Goal: Information Seeking & Learning: Learn about a topic

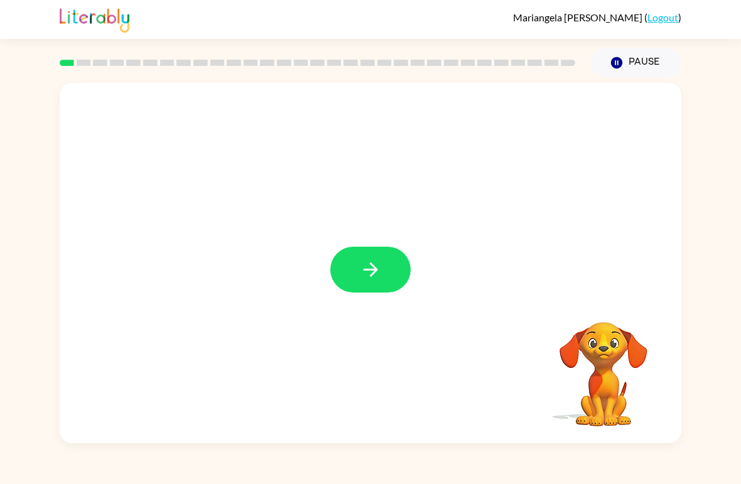
click at [376, 251] on button "button" at bounding box center [370, 270] width 80 height 46
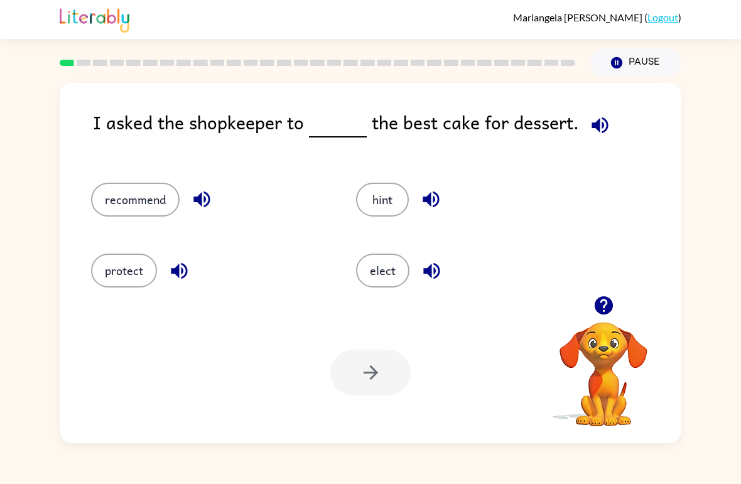
click at [606, 107] on div "I asked the shopkeeper to the best cake for dessert. recommend hint protect ele…" at bounding box center [371, 263] width 622 height 360
click at [597, 136] on icon "button" at bounding box center [600, 125] width 22 height 22
click at [589, 118] on icon "button" at bounding box center [600, 125] width 22 height 22
click at [597, 118] on icon "button" at bounding box center [600, 125] width 22 height 22
click at [117, 180] on div "recommend" at bounding box center [199, 194] width 265 height 71
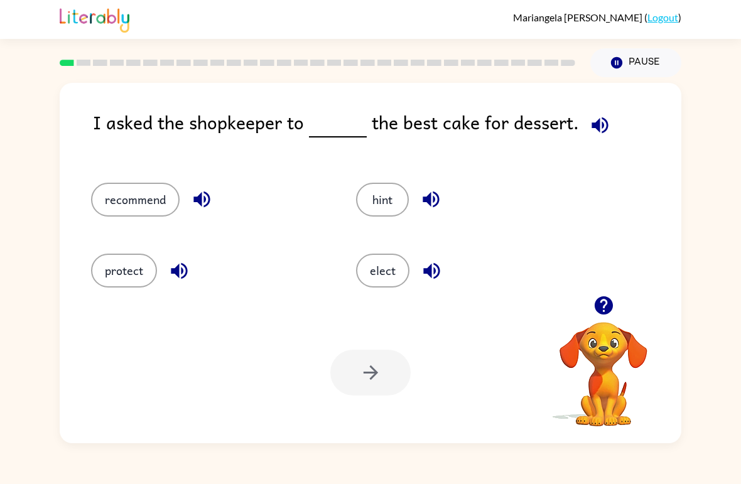
click at [122, 188] on button "recommend" at bounding box center [135, 200] width 89 height 34
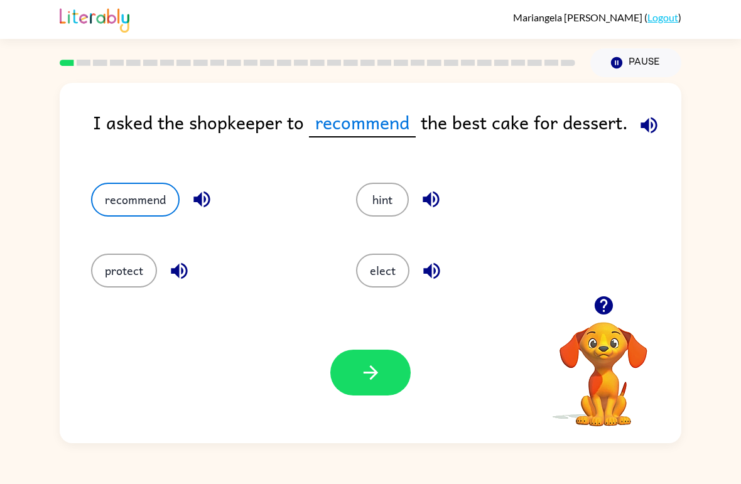
click at [651, 124] on icon "button" at bounding box center [649, 125] width 16 height 16
click at [378, 355] on button "button" at bounding box center [370, 373] width 80 height 46
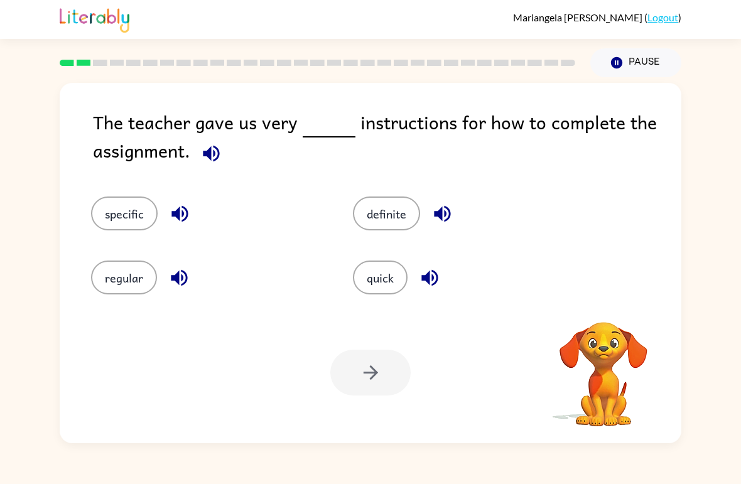
click at [210, 156] on icon "button" at bounding box center [211, 153] width 16 height 16
click at [120, 268] on button "regular" at bounding box center [124, 278] width 66 height 34
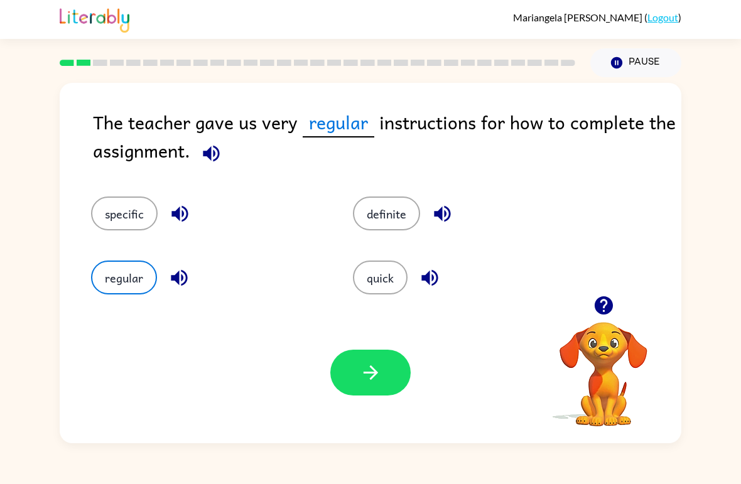
click at [393, 375] on button "button" at bounding box center [370, 373] width 80 height 46
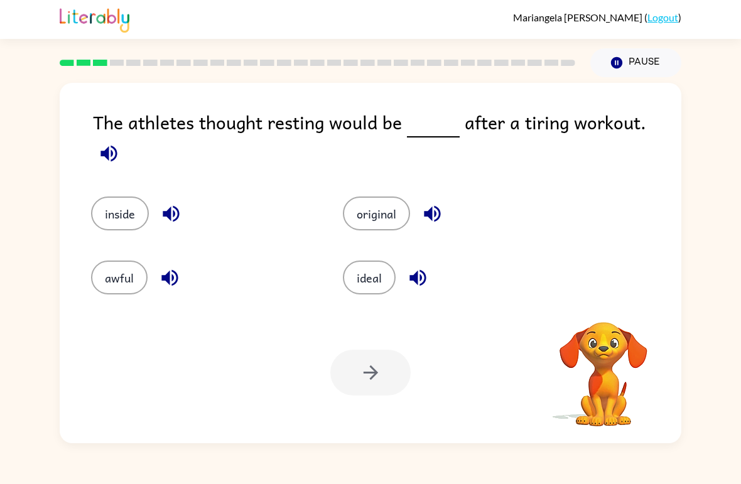
click at [637, 127] on div "The athletes thought resting would be after a tiring workout." at bounding box center [387, 139] width 588 height 63
click at [120, 143] on icon "button" at bounding box center [109, 154] width 22 height 22
click at [104, 199] on button "inside" at bounding box center [120, 214] width 58 height 34
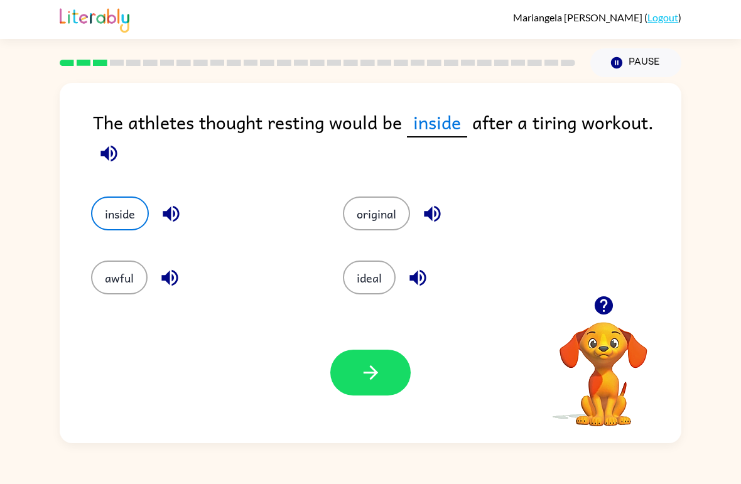
click at [409, 372] on button "button" at bounding box center [370, 373] width 80 height 46
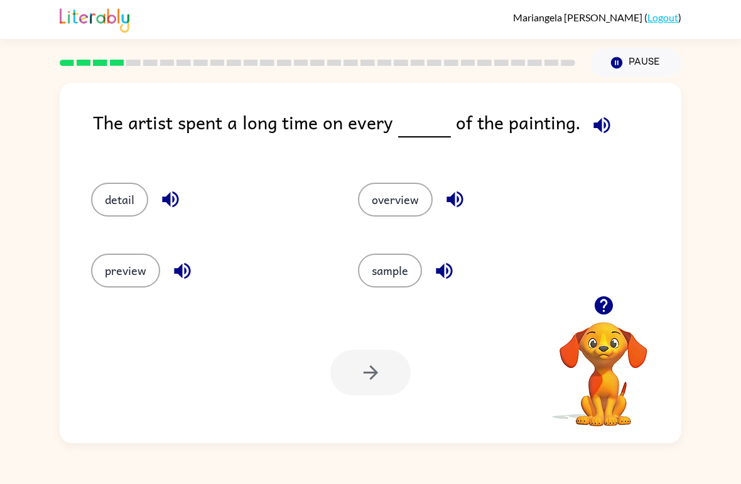
click at [604, 134] on icon "button" at bounding box center [602, 125] width 22 height 22
click at [122, 194] on button "detail" at bounding box center [119, 200] width 57 height 34
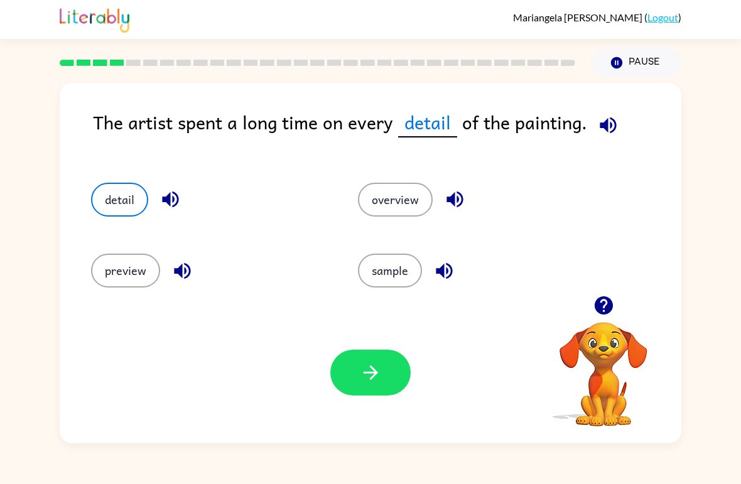
click at [410, 377] on button "button" at bounding box center [370, 373] width 80 height 46
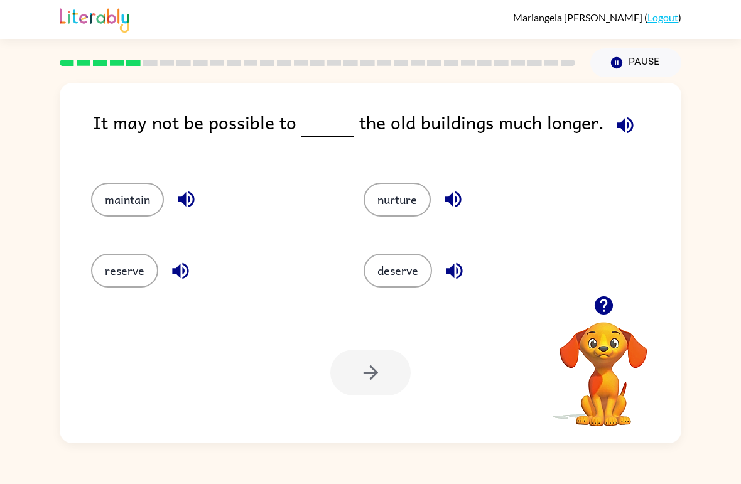
click at [130, 272] on button "reserve" at bounding box center [124, 271] width 67 height 34
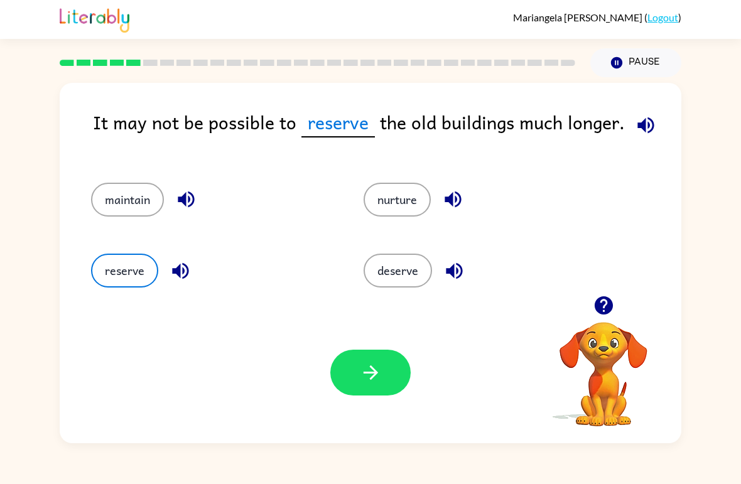
click at [399, 365] on button "button" at bounding box center [370, 373] width 80 height 46
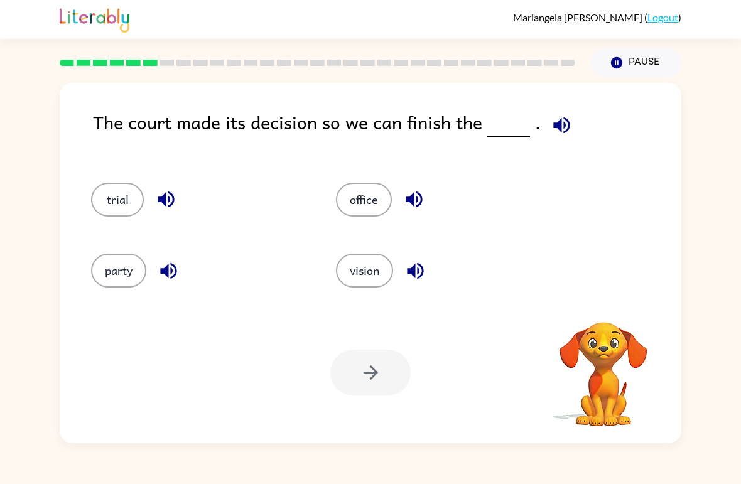
click at [556, 124] on icon "button" at bounding box center [561, 125] width 16 height 16
click at [378, 265] on button "vision" at bounding box center [364, 271] width 57 height 34
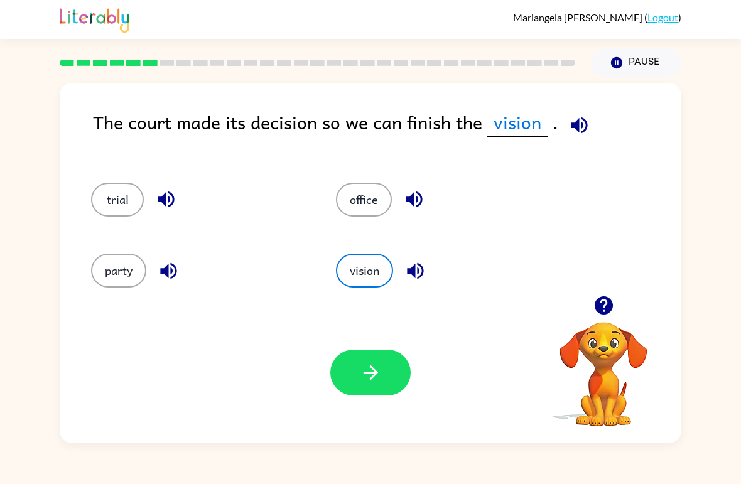
click at [382, 374] on button "button" at bounding box center [370, 373] width 80 height 46
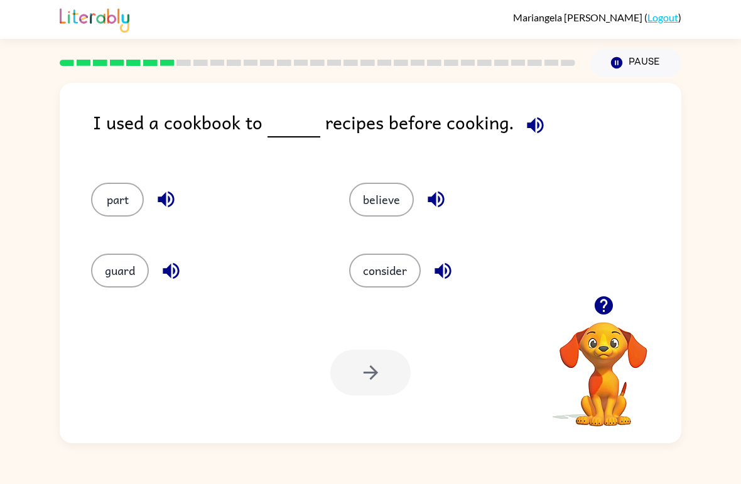
click at [122, 261] on button "guard" at bounding box center [120, 271] width 58 height 34
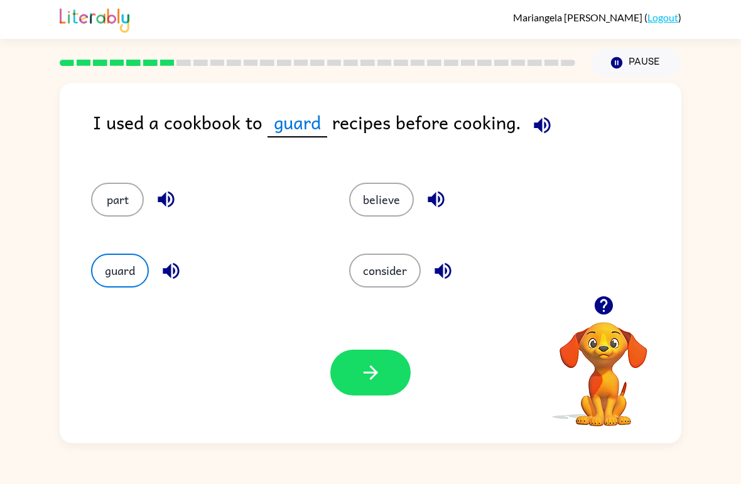
click at [362, 367] on icon "button" at bounding box center [371, 373] width 22 height 22
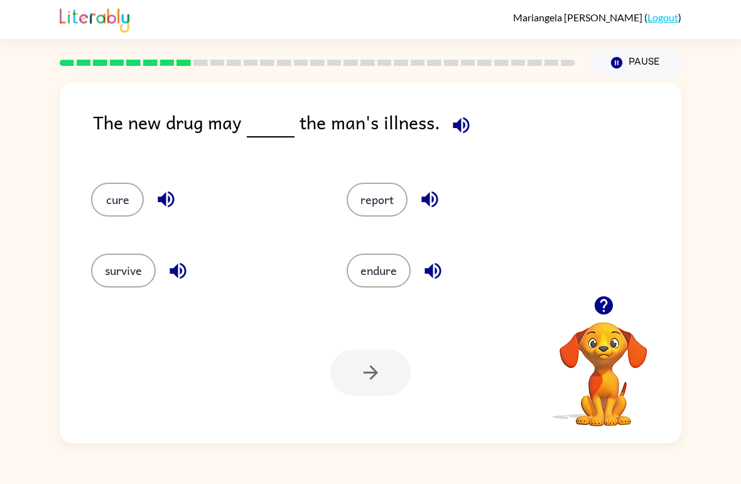
click at [133, 264] on button "survive" at bounding box center [123, 271] width 65 height 34
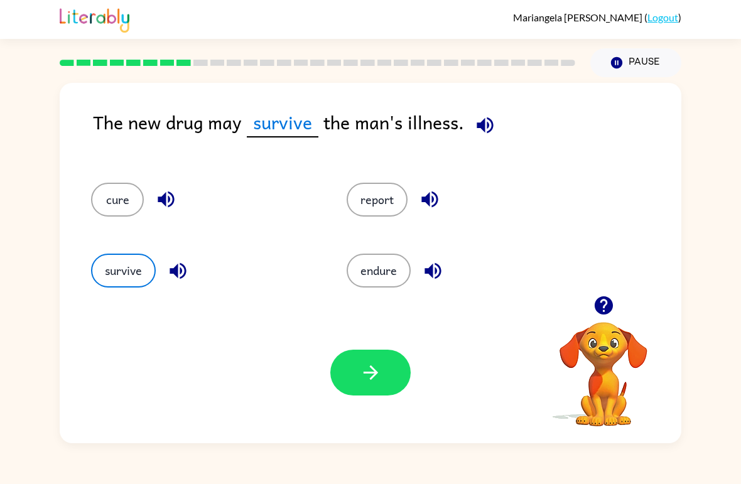
click at [374, 385] on button "button" at bounding box center [370, 373] width 80 height 46
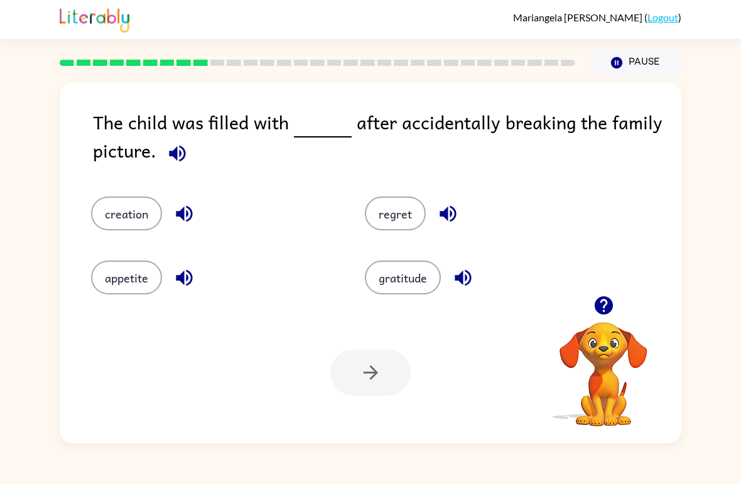
click at [167, 153] on icon "button" at bounding box center [177, 154] width 22 height 22
click at [418, 291] on button "gratitude" at bounding box center [403, 278] width 76 height 34
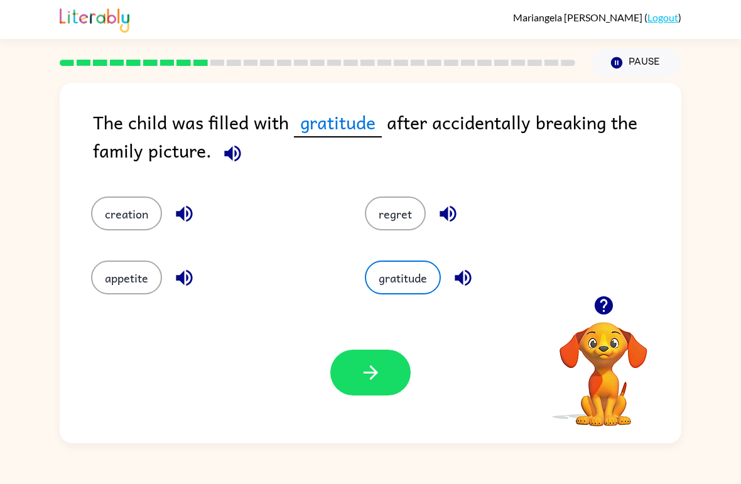
click at [133, 218] on button "creation" at bounding box center [126, 214] width 71 height 34
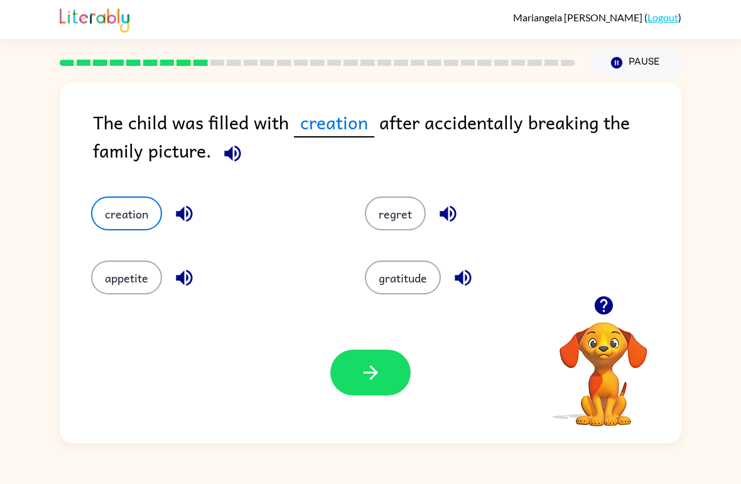
click at [404, 203] on button "regret" at bounding box center [395, 214] width 61 height 34
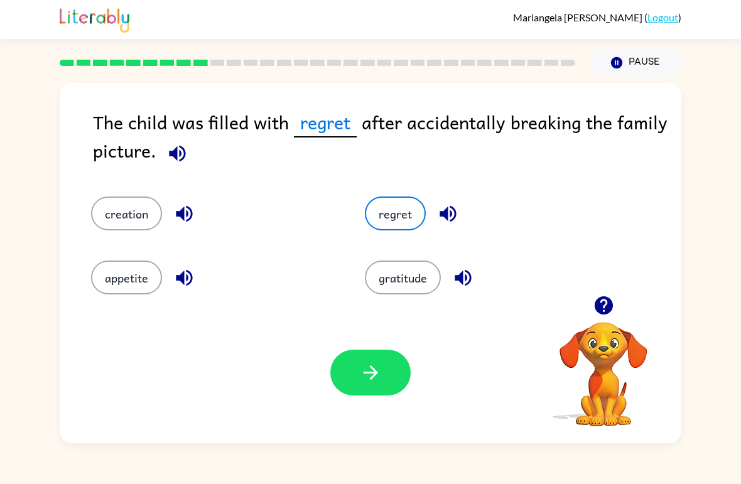
click at [381, 379] on icon "button" at bounding box center [371, 373] width 22 height 22
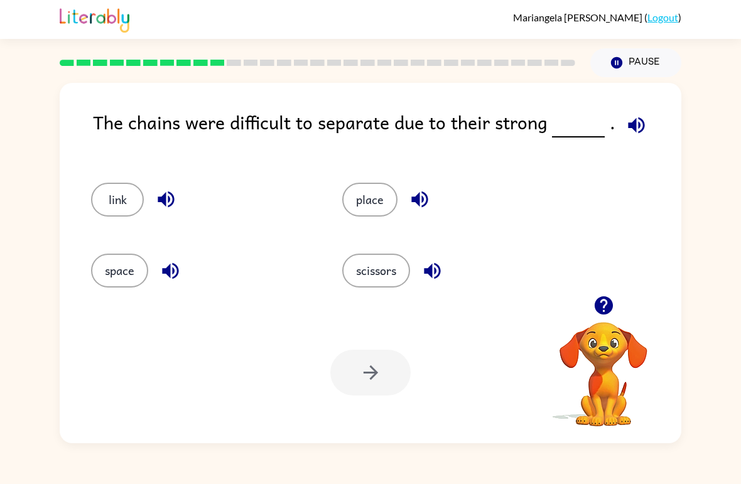
click at [643, 126] on icon "button" at bounding box center [636, 125] width 22 height 22
click at [369, 274] on button "scissors" at bounding box center [376, 271] width 68 height 34
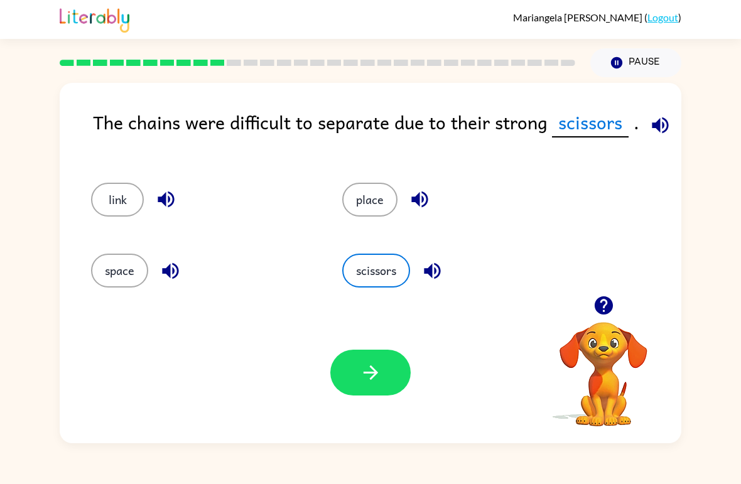
click at [374, 367] on icon "button" at bounding box center [371, 373] width 22 height 22
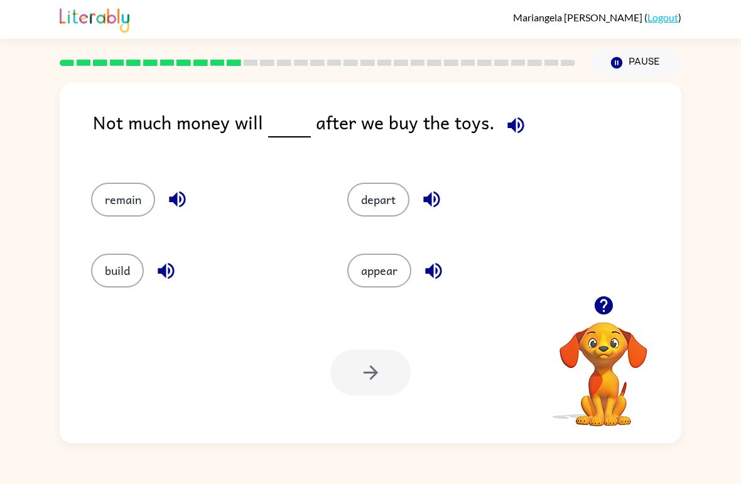
click at [140, 206] on button "remain" at bounding box center [123, 200] width 64 height 34
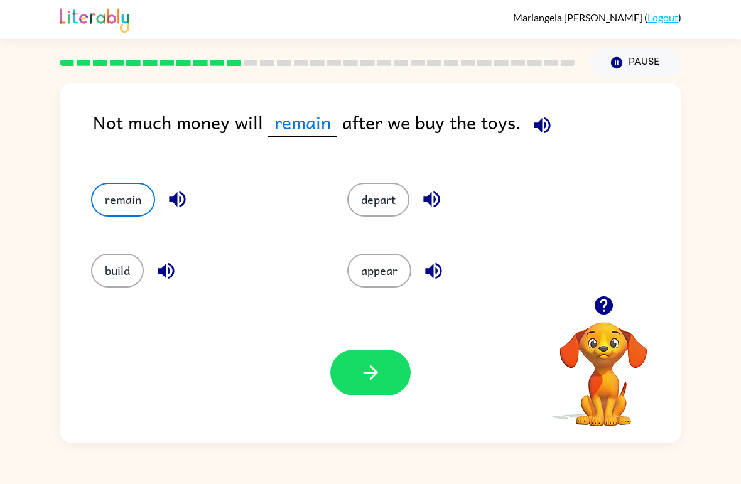
click at [355, 379] on button "button" at bounding box center [370, 373] width 80 height 46
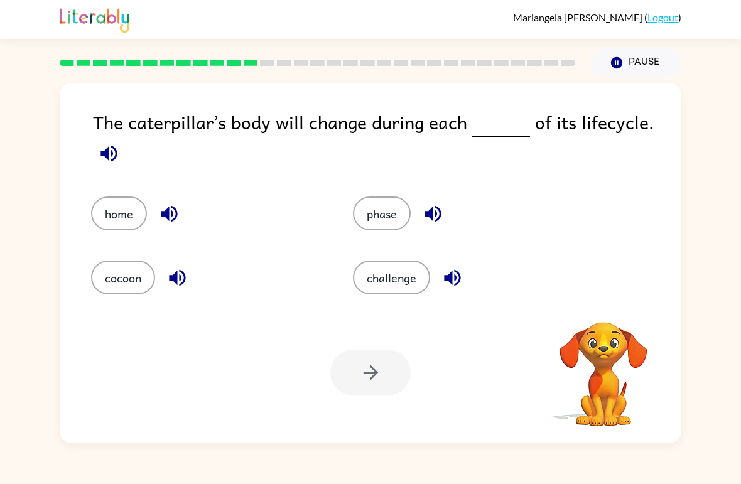
click at [105, 161] on icon "button" at bounding box center [109, 154] width 22 height 22
click at [386, 293] on button "challenge" at bounding box center [391, 278] width 77 height 34
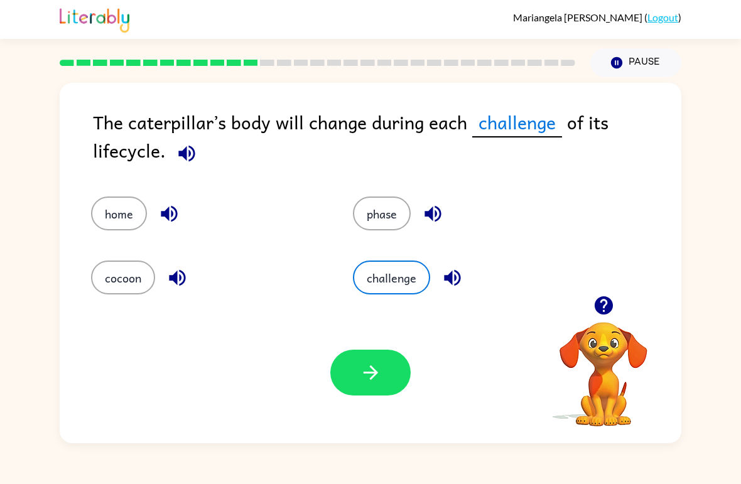
click at [389, 215] on button "phase" at bounding box center [382, 214] width 58 height 34
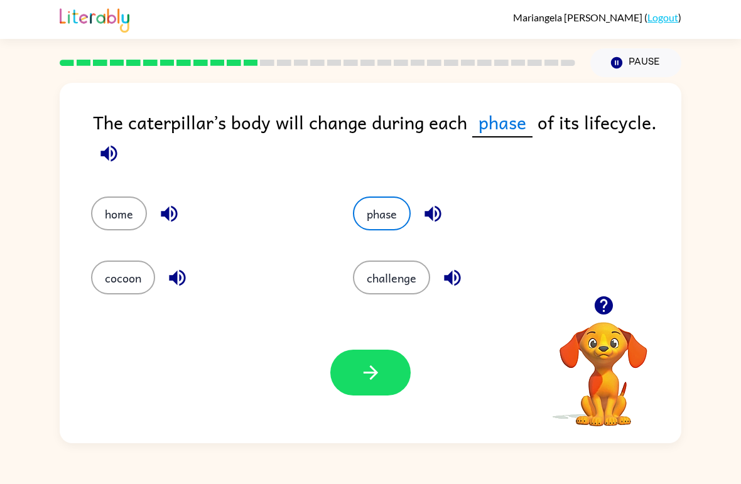
click at [373, 367] on icon "button" at bounding box center [371, 373] width 22 height 22
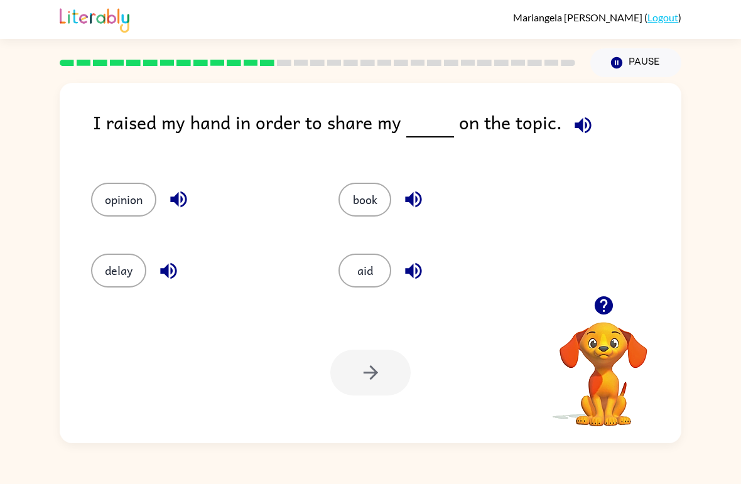
click at [137, 206] on button "opinion" at bounding box center [123, 200] width 65 height 34
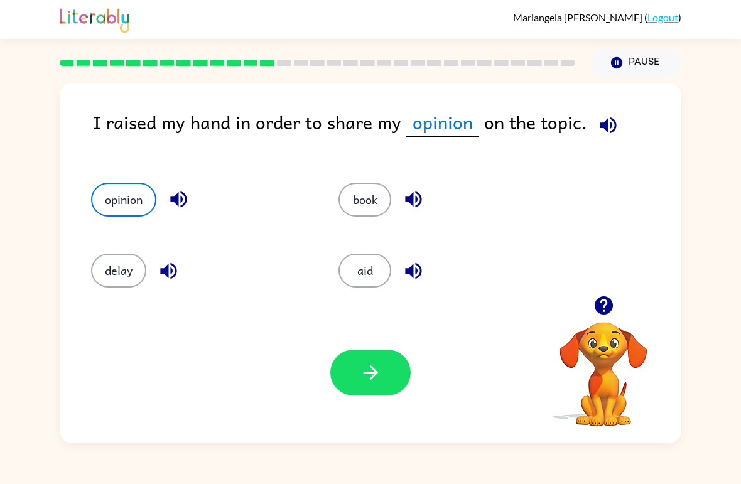
click at [366, 376] on icon "button" at bounding box center [371, 373] width 22 height 22
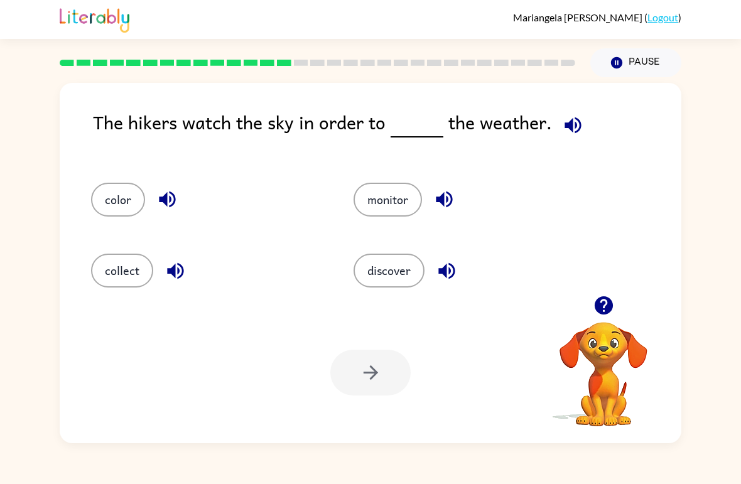
click at [401, 269] on button "discover" at bounding box center [389, 271] width 71 height 34
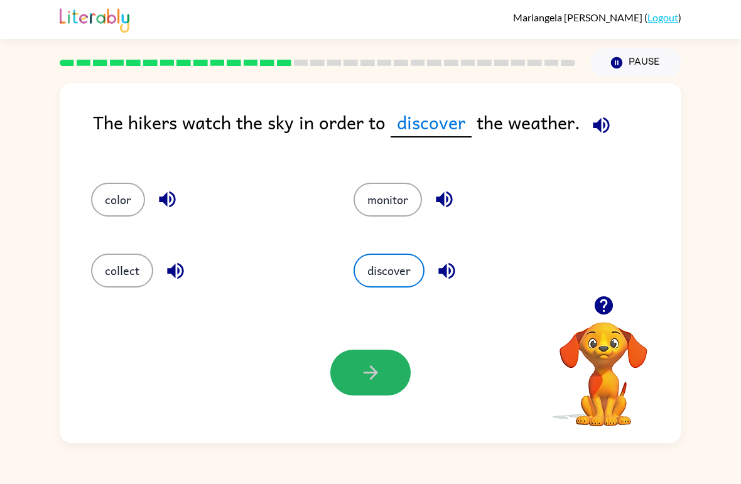
click at [387, 376] on button "button" at bounding box center [370, 373] width 80 height 46
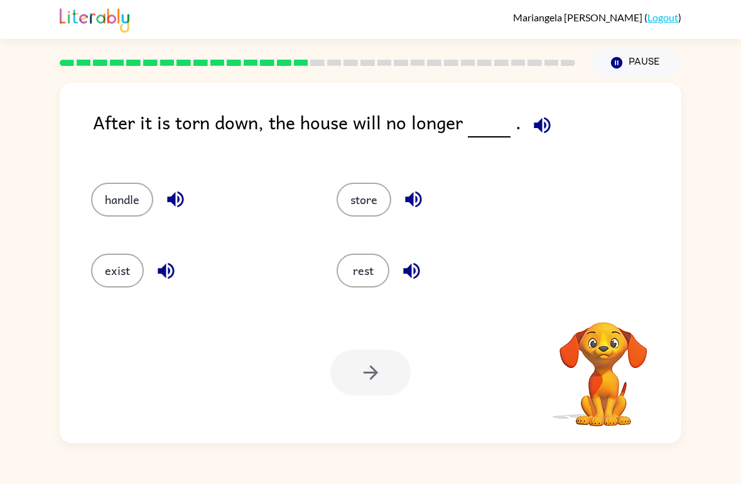
click at [534, 124] on icon "button" at bounding box center [542, 125] width 16 height 16
click at [98, 265] on button "exist" at bounding box center [117, 271] width 53 height 34
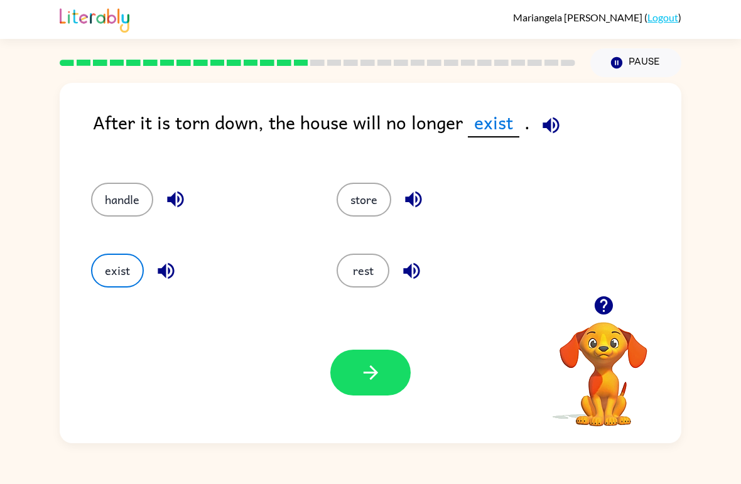
click at [381, 377] on icon "button" at bounding box center [371, 373] width 22 height 22
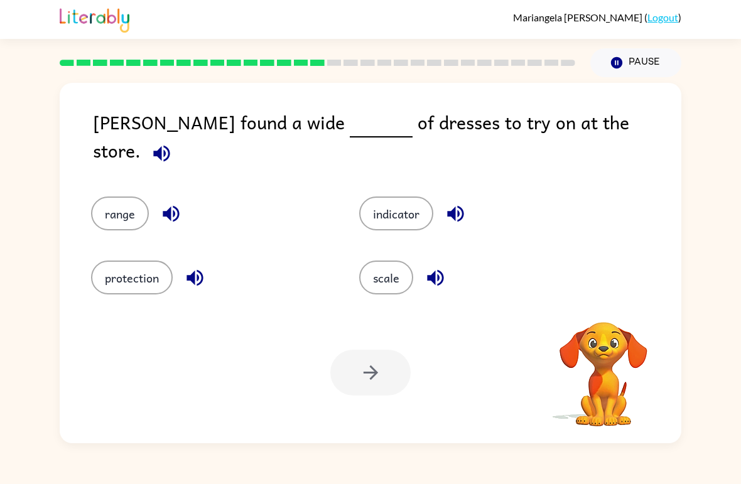
click at [170, 145] on icon "button" at bounding box center [161, 153] width 16 height 16
click at [161, 273] on button "protection" at bounding box center [132, 278] width 82 height 34
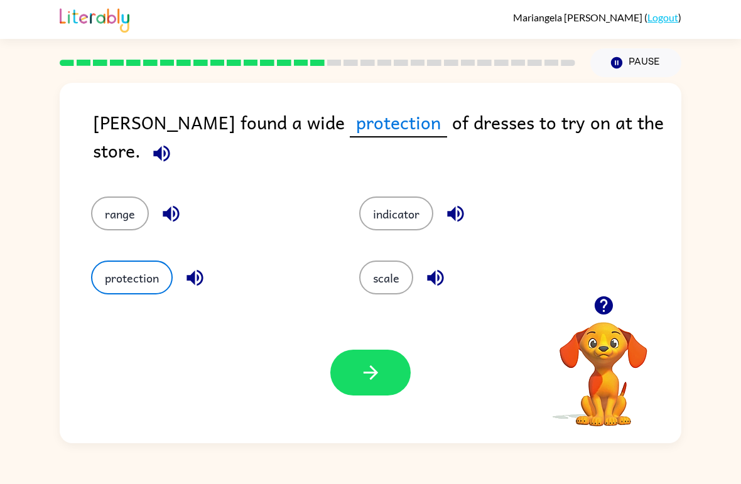
click at [381, 371] on icon "button" at bounding box center [371, 373] width 22 height 22
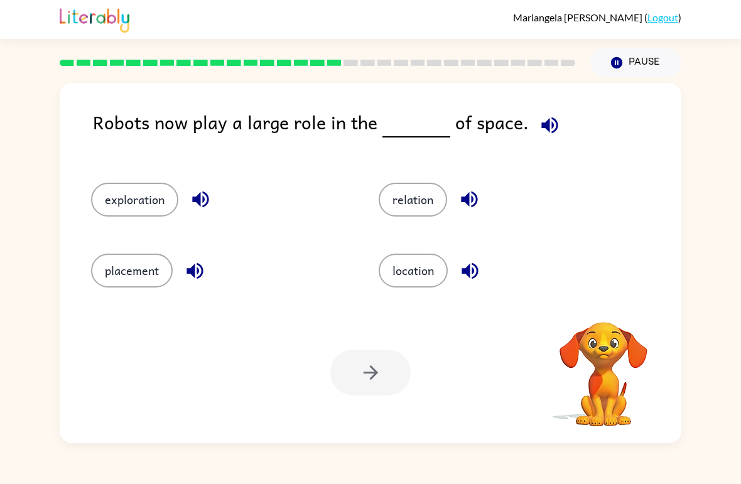
click at [543, 122] on icon "button" at bounding box center [550, 125] width 22 height 22
click at [416, 197] on button "relation" at bounding box center [413, 200] width 68 height 34
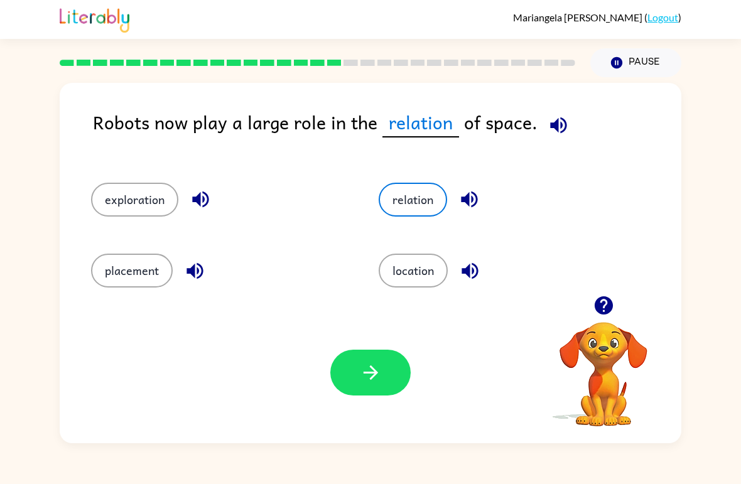
click at [158, 269] on button "placement" at bounding box center [132, 271] width 82 height 34
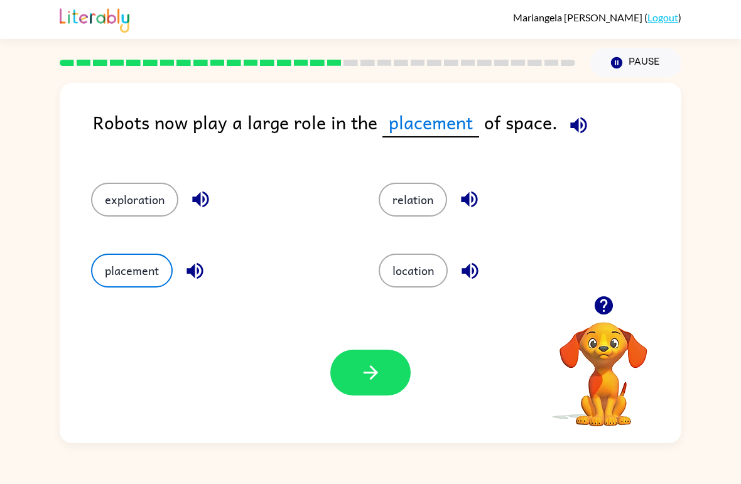
click at [440, 270] on button "location" at bounding box center [413, 271] width 69 height 34
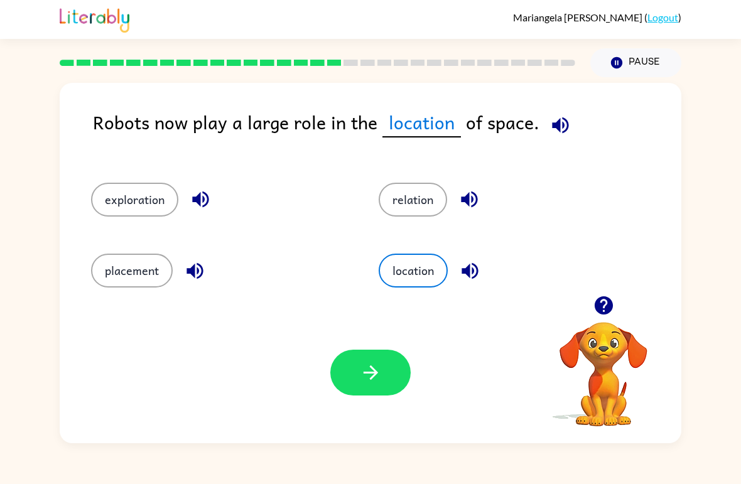
click at [149, 198] on button "exploration" at bounding box center [134, 200] width 87 height 34
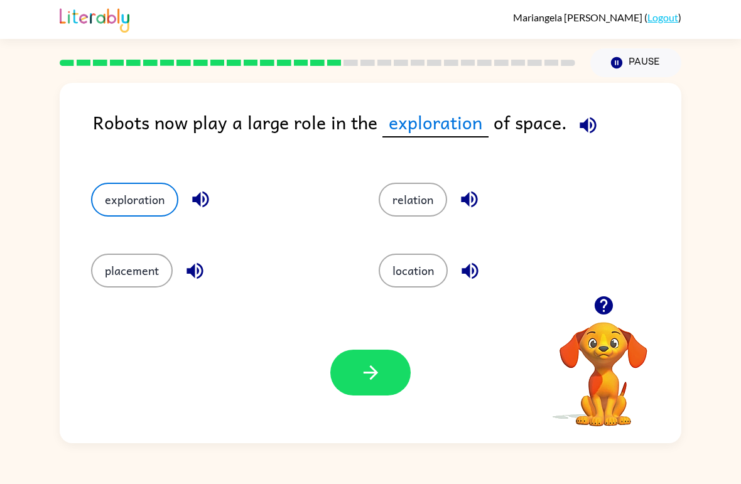
click at [416, 273] on button "location" at bounding box center [413, 271] width 69 height 34
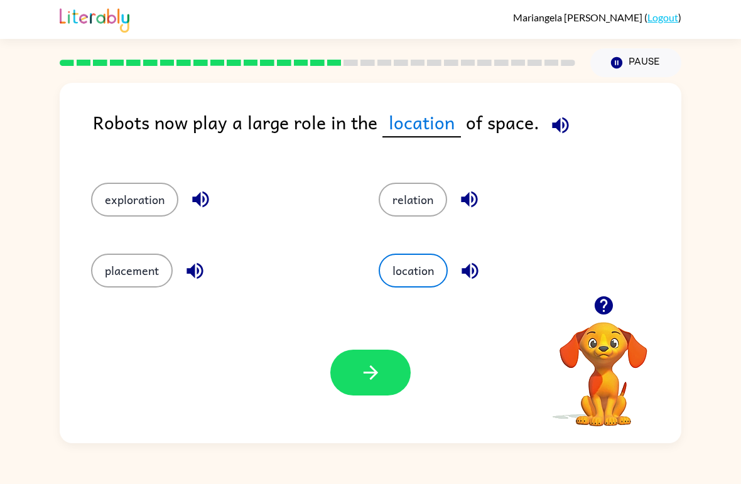
click at [411, 203] on button "relation" at bounding box center [413, 200] width 68 height 34
click at [414, 251] on div "location" at bounding box center [499, 265] width 288 height 71
click at [416, 276] on button "location" at bounding box center [413, 271] width 69 height 34
click at [408, 202] on button "relation" at bounding box center [413, 200] width 68 height 34
click at [426, 264] on button "location" at bounding box center [413, 271] width 69 height 34
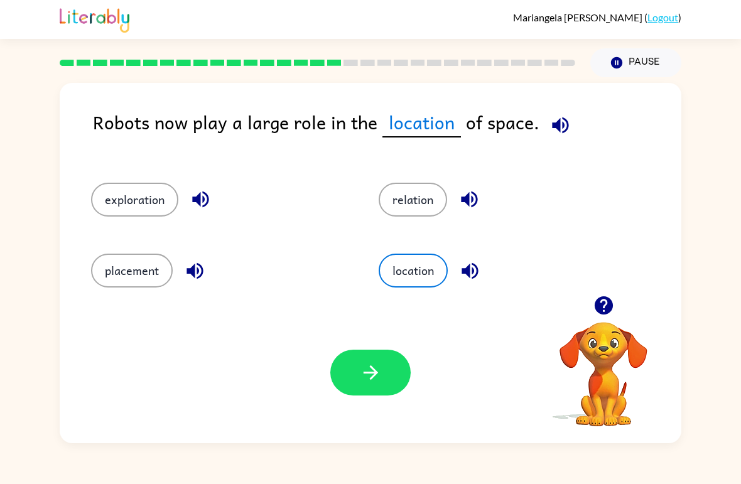
click at [414, 200] on button "relation" at bounding box center [413, 200] width 68 height 34
click at [397, 381] on button "button" at bounding box center [370, 373] width 80 height 46
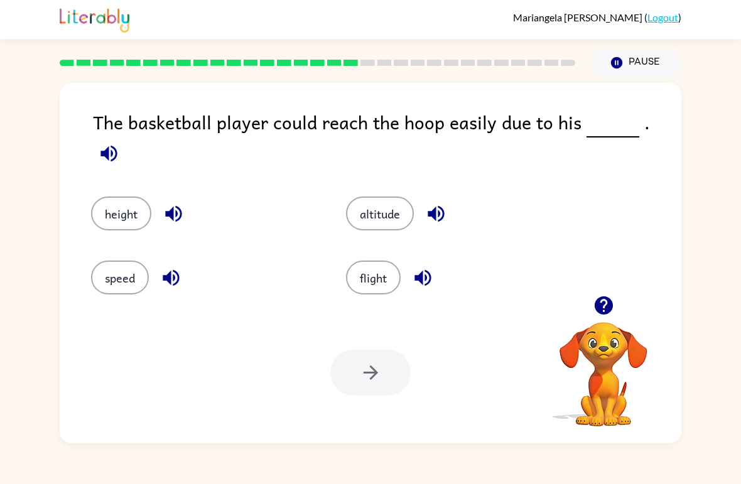
click at [123, 206] on button "height" at bounding box center [121, 214] width 60 height 34
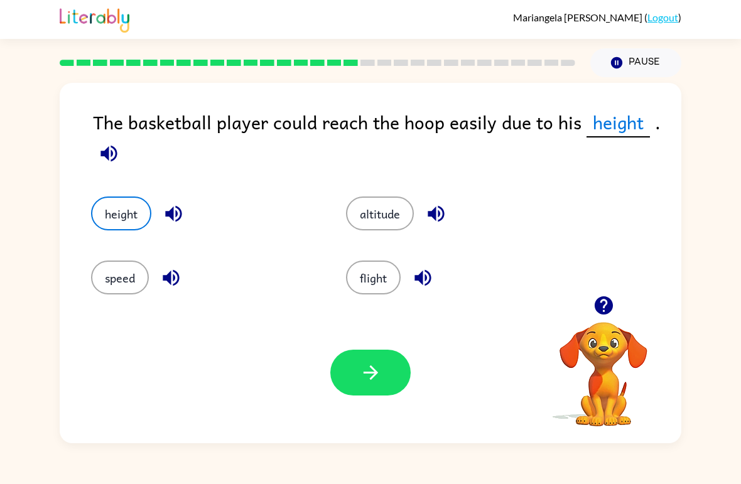
click at [382, 367] on button "button" at bounding box center [370, 373] width 80 height 46
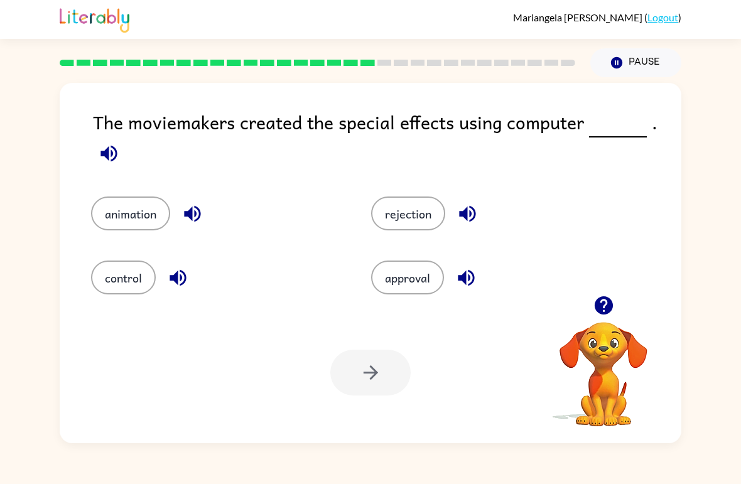
click at [136, 281] on button "control" at bounding box center [123, 278] width 65 height 34
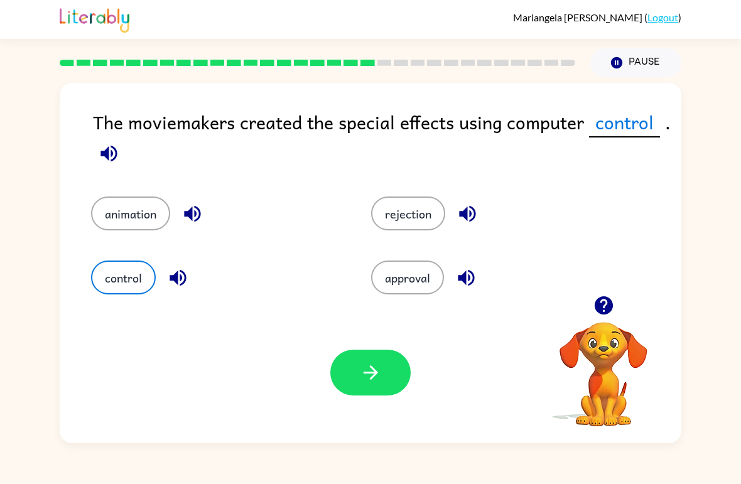
click at [377, 339] on div "Your browser must support playing .mp4 files to use Literably. Please try using…" at bounding box center [371, 372] width 622 height 141
click at [386, 370] on button "button" at bounding box center [370, 373] width 80 height 46
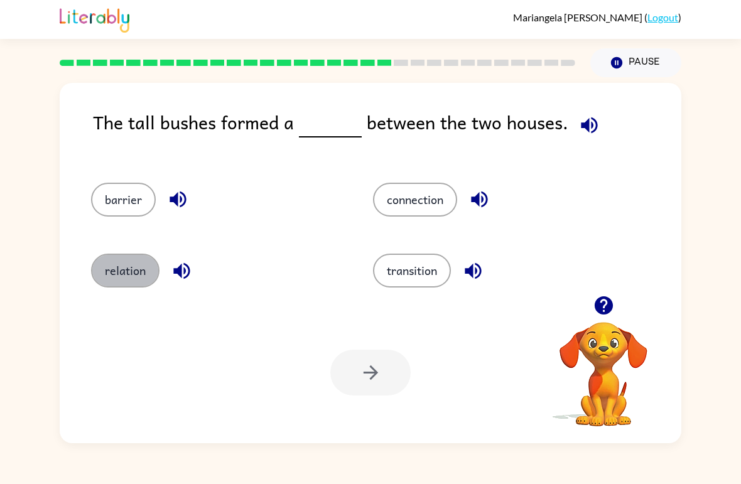
click at [139, 264] on button "relation" at bounding box center [125, 271] width 68 height 34
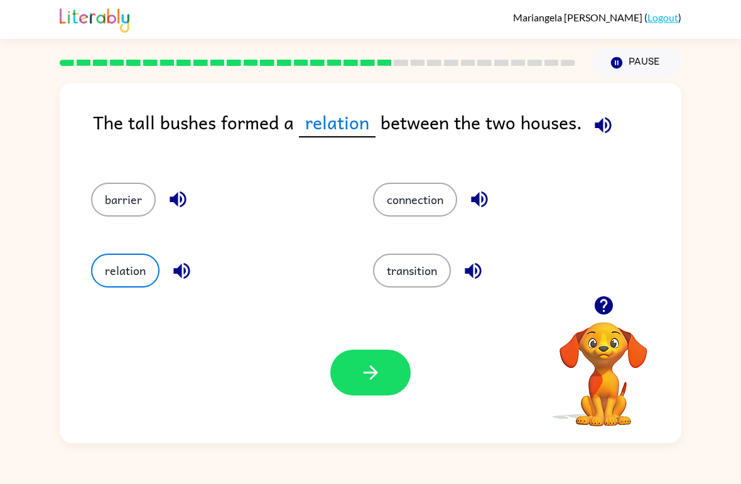
click at [412, 216] on button "connection" at bounding box center [415, 200] width 84 height 34
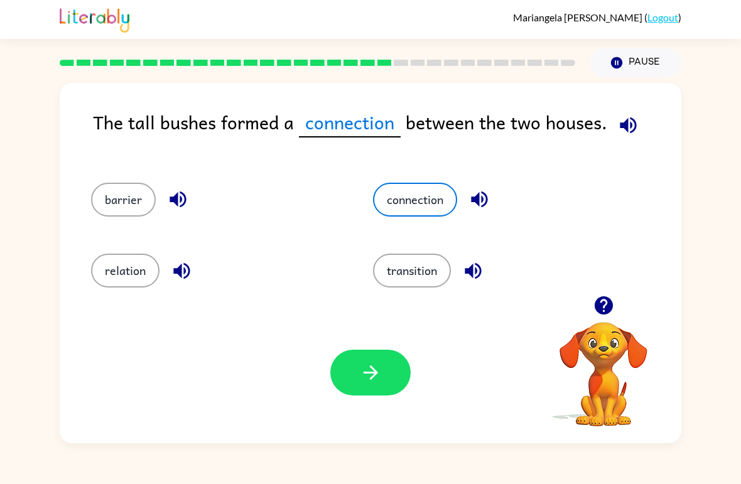
click at [141, 276] on button "relation" at bounding box center [125, 271] width 68 height 34
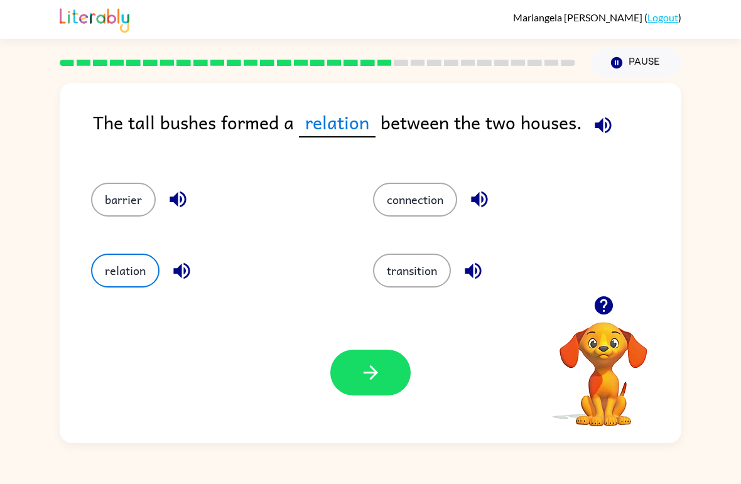
click at [388, 355] on button "button" at bounding box center [370, 373] width 80 height 46
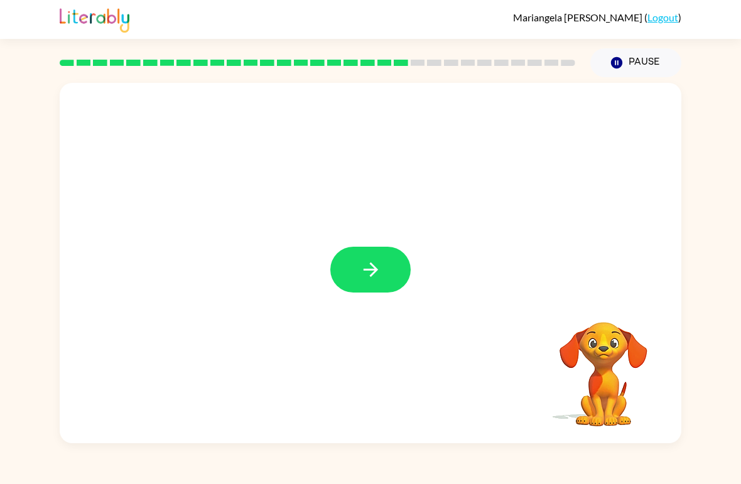
click at [385, 274] on button "button" at bounding box center [370, 270] width 80 height 46
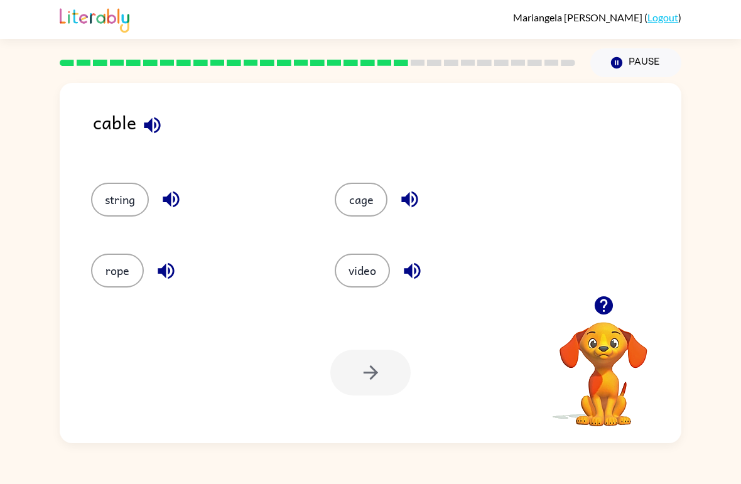
click at [111, 266] on button "rope" at bounding box center [117, 271] width 53 height 34
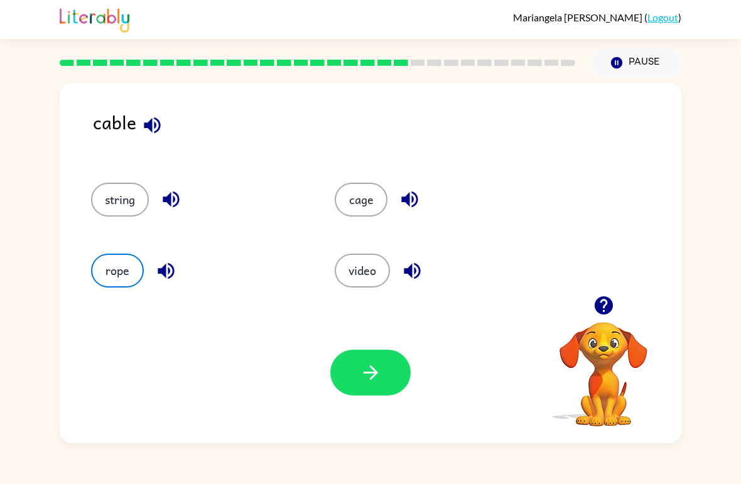
click at [358, 389] on button "button" at bounding box center [370, 373] width 80 height 46
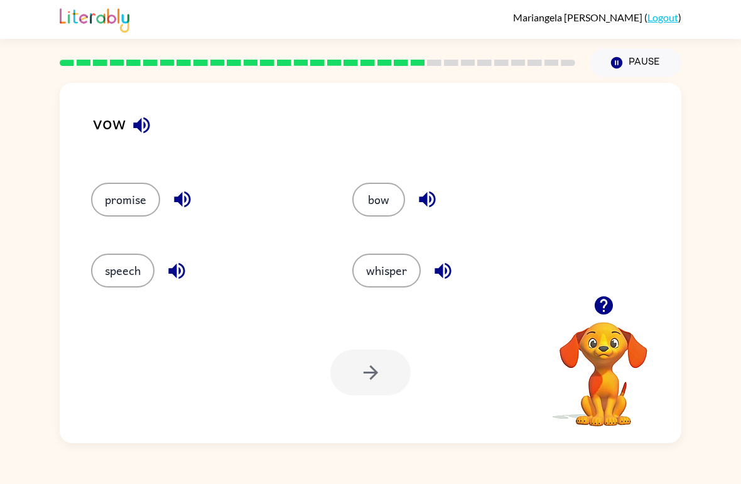
click at [117, 262] on button "speech" at bounding box center [122, 271] width 63 height 34
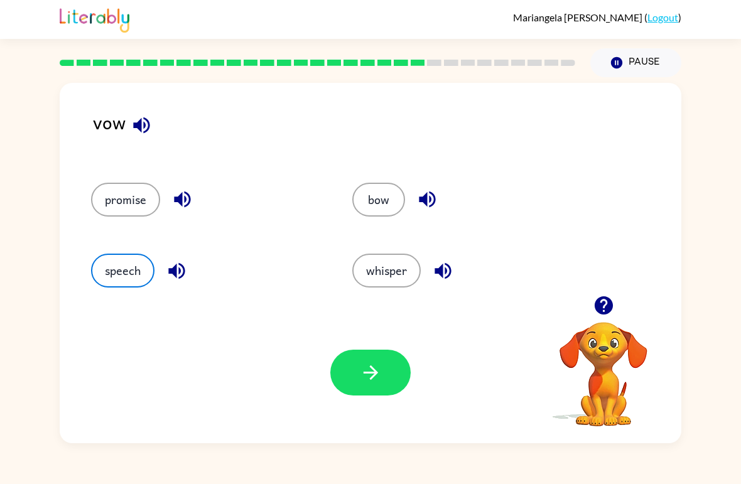
click at [377, 375] on icon "button" at bounding box center [371, 373] width 22 height 22
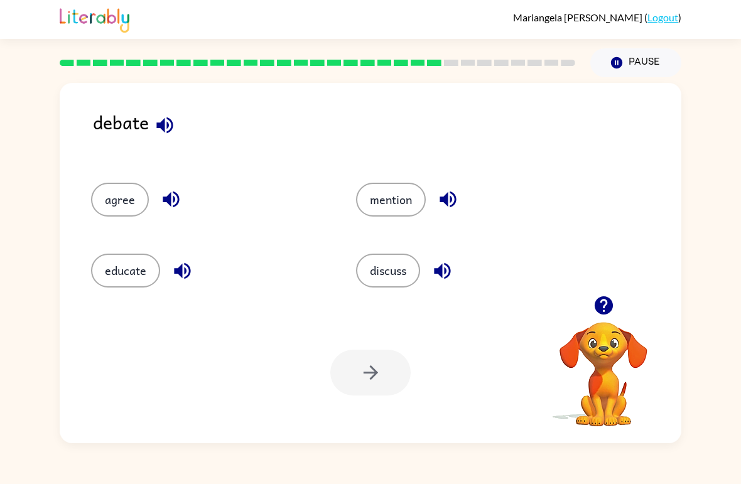
click at [735, 156] on div "debate agree mention educate discuss Your browser must support playing .mp4 fil…" at bounding box center [370, 260] width 741 height 366
click at [409, 195] on button "mention" at bounding box center [391, 200] width 70 height 34
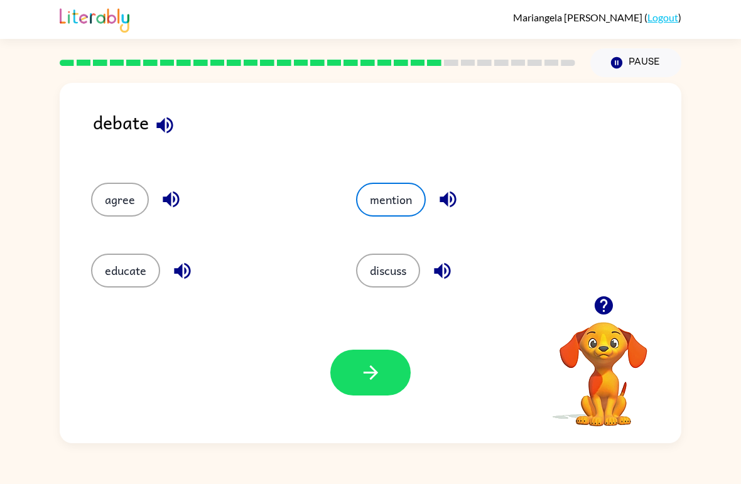
click at [389, 378] on button "button" at bounding box center [370, 373] width 80 height 46
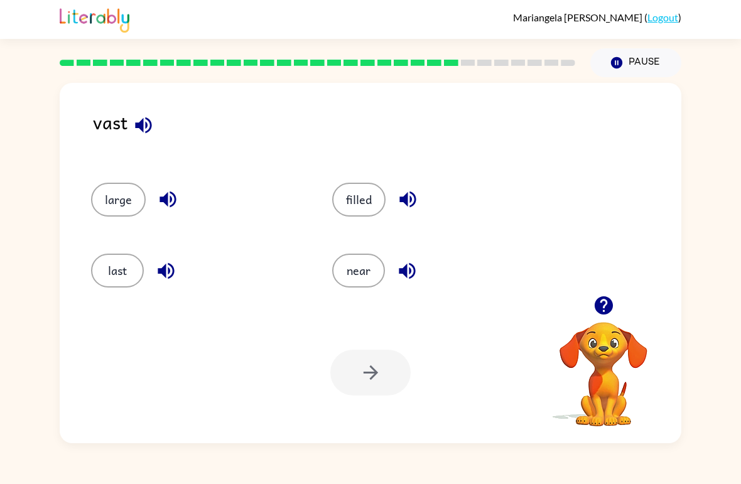
click at [367, 205] on button "filled" at bounding box center [358, 200] width 53 height 34
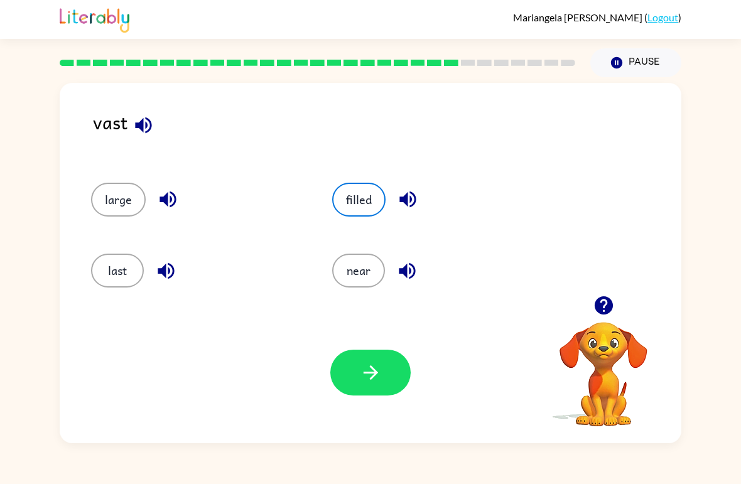
click at [390, 352] on button "button" at bounding box center [370, 373] width 80 height 46
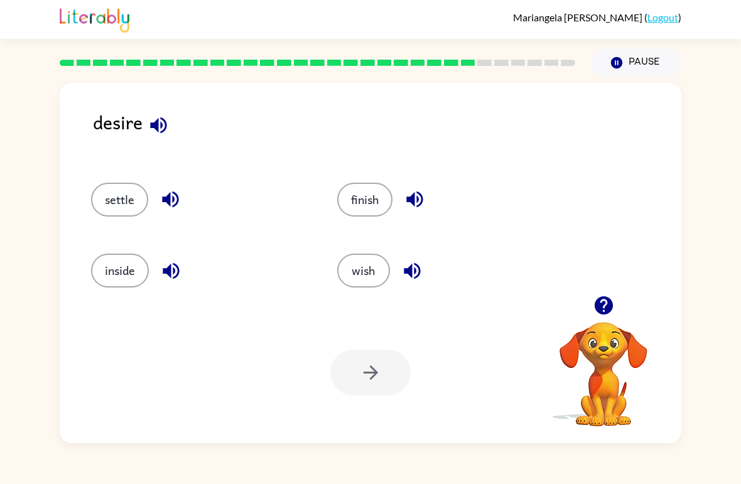
click at [365, 271] on button "wish" at bounding box center [363, 271] width 53 height 34
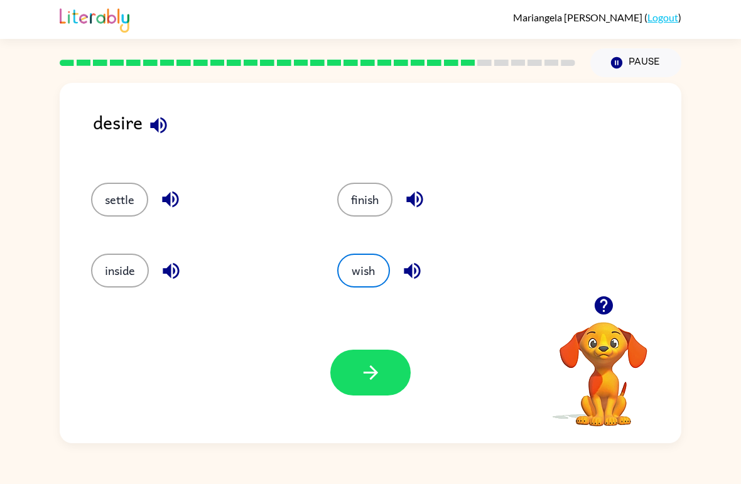
click at [382, 346] on div "Your browser must support playing .mp4 files to use Literably. Please try using…" at bounding box center [371, 372] width 622 height 141
click at [398, 380] on button "button" at bounding box center [370, 373] width 80 height 46
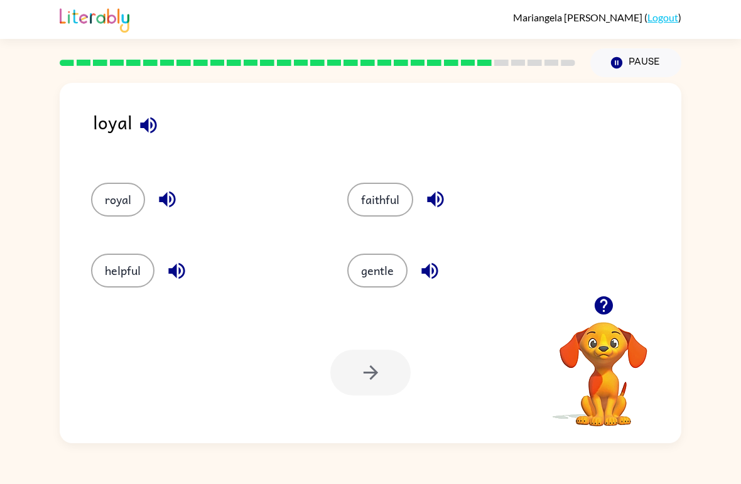
click at [143, 278] on button "helpful" at bounding box center [122, 271] width 63 height 34
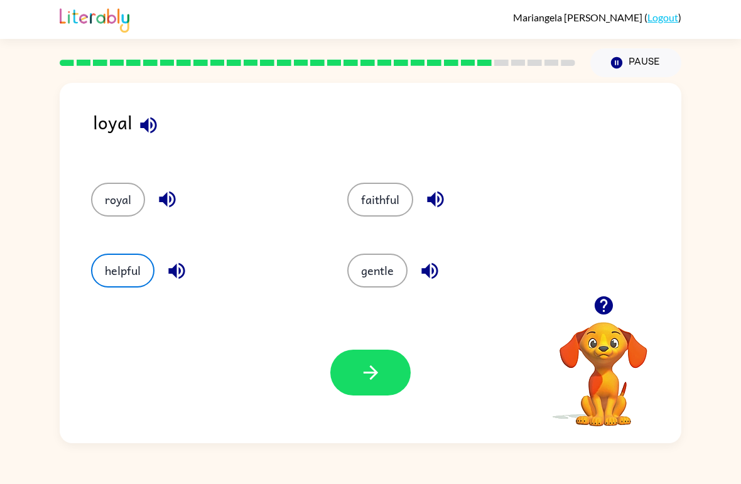
click at [397, 352] on button "button" at bounding box center [370, 373] width 80 height 46
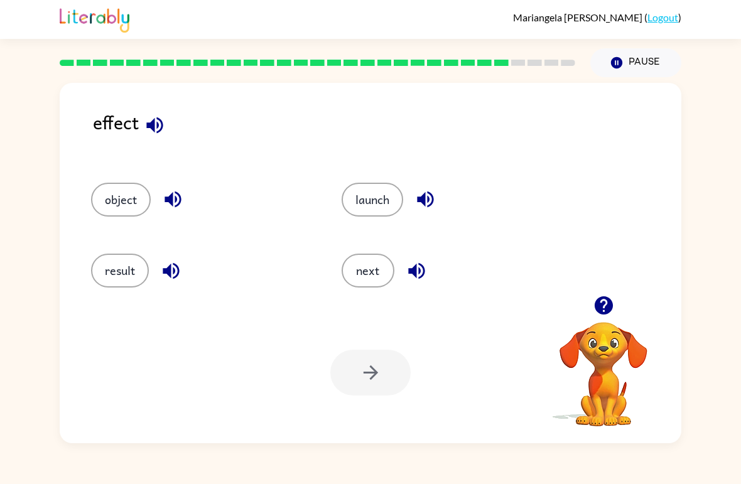
click at [117, 271] on button "result" at bounding box center [120, 271] width 58 height 34
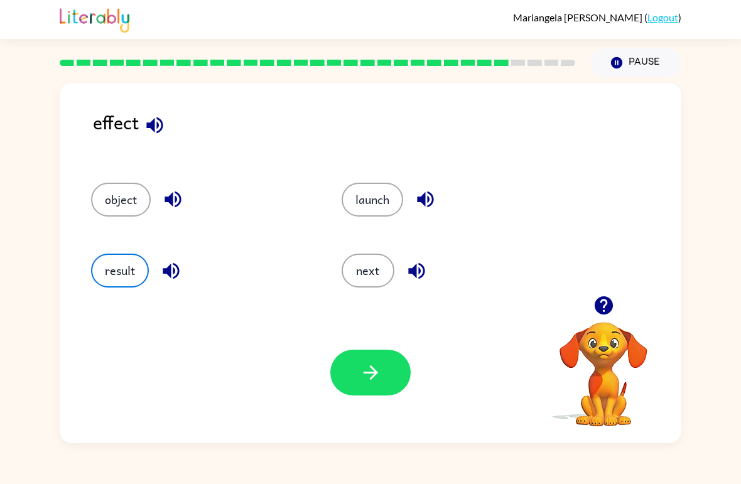
click at [367, 380] on icon "button" at bounding box center [371, 373] width 22 height 22
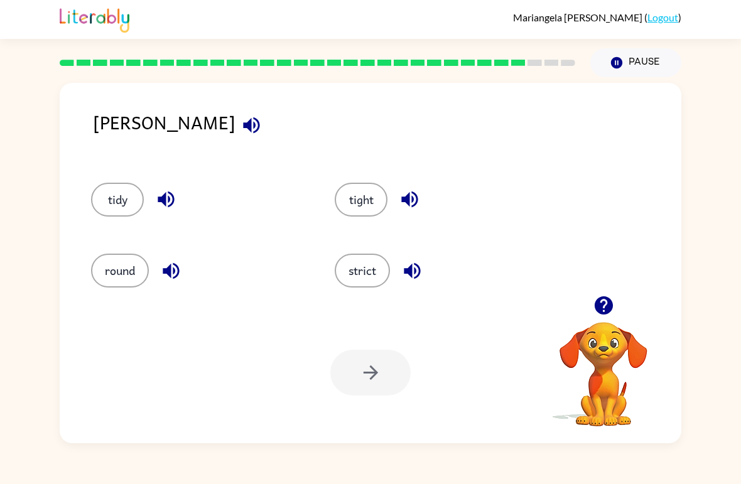
click at [357, 212] on button "tight" at bounding box center [361, 200] width 53 height 34
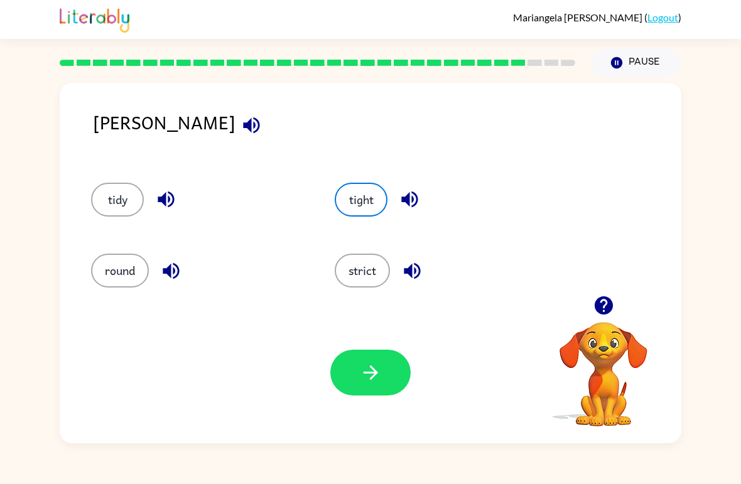
click at [407, 401] on div "Your browser must support playing .mp4 files to use Literably. Please try using…" at bounding box center [371, 372] width 622 height 141
click at [383, 373] on button "button" at bounding box center [370, 373] width 80 height 46
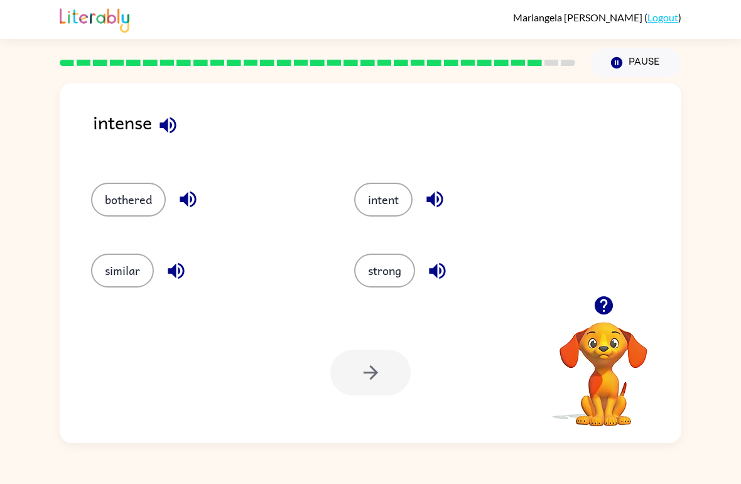
click at [388, 203] on button "intent" at bounding box center [383, 200] width 58 height 34
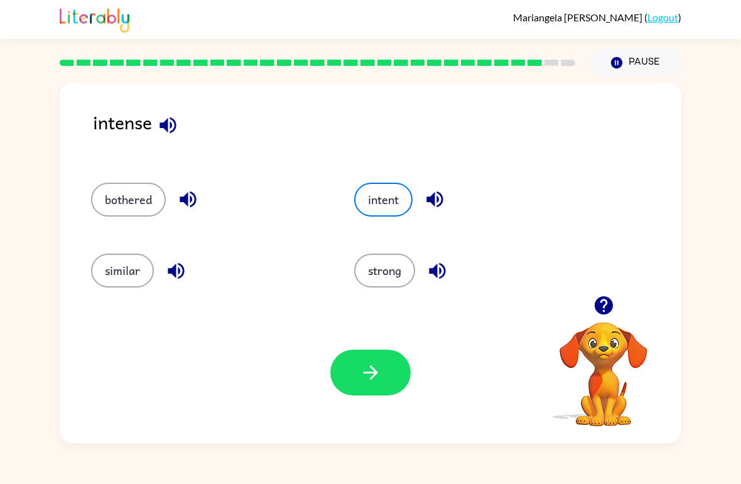
click at [381, 378] on icon "button" at bounding box center [371, 373] width 22 height 22
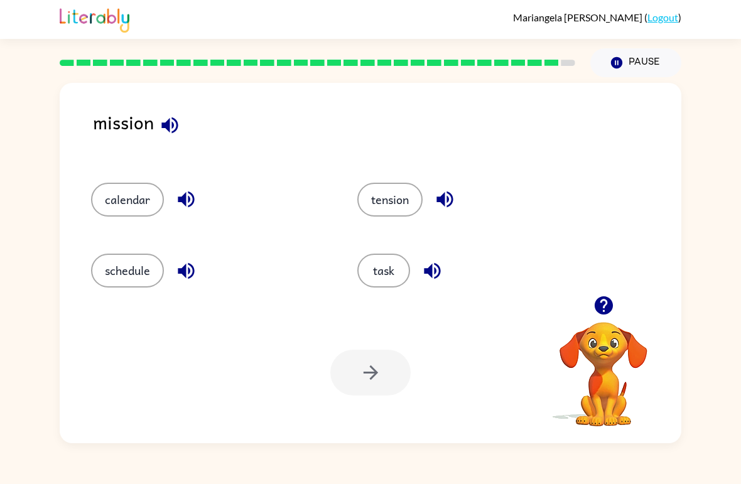
click at [136, 269] on button "schedule" at bounding box center [127, 271] width 73 height 34
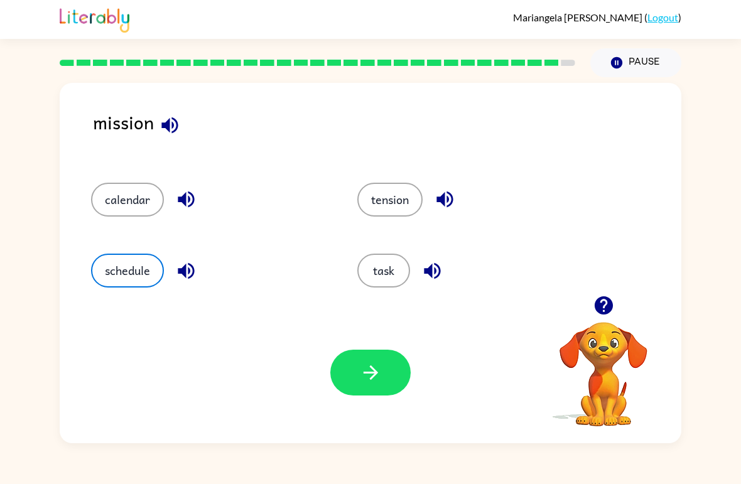
click at [134, 214] on button "calendar" at bounding box center [127, 200] width 73 height 34
click at [116, 269] on button "schedule" at bounding box center [127, 271] width 73 height 34
click at [401, 391] on button "button" at bounding box center [370, 373] width 80 height 46
